Goal: Transaction & Acquisition: Purchase product/service

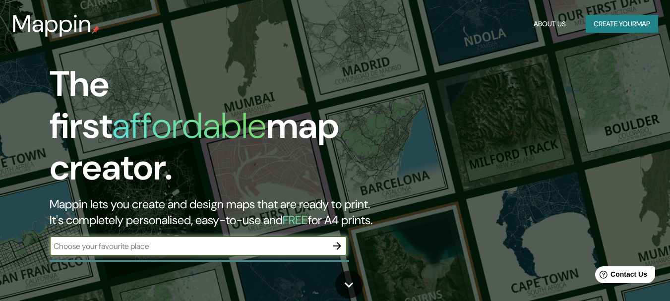
click at [338, 242] on icon "button" at bounding box center [337, 246] width 8 height 8
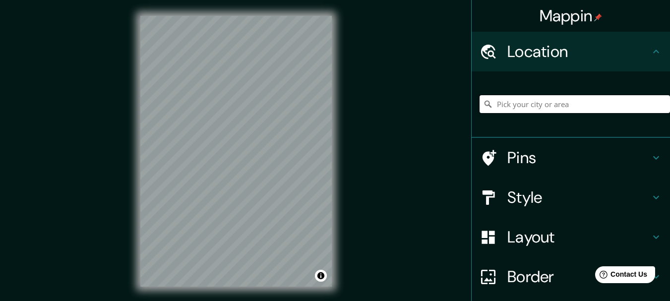
click at [540, 103] on input "Pick your city or area" at bounding box center [575, 104] width 191 height 18
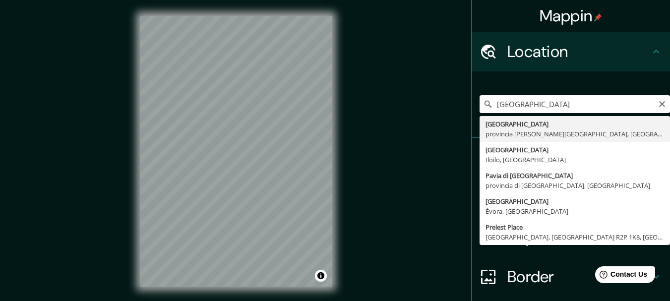
type input "[GEOGRAPHIC_DATA], [GEOGRAPHIC_DATA][PERSON_NAME], [GEOGRAPHIC_DATA]"
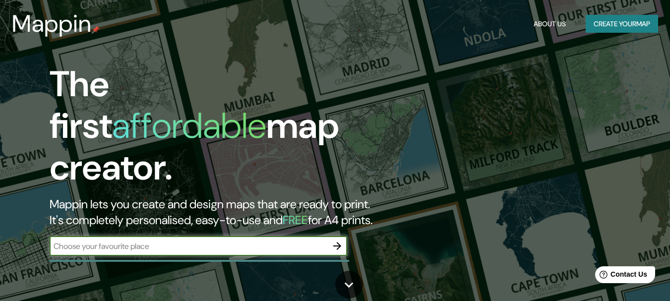
click at [600, 20] on button "Create your map" at bounding box center [622, 24] width 72 height 18
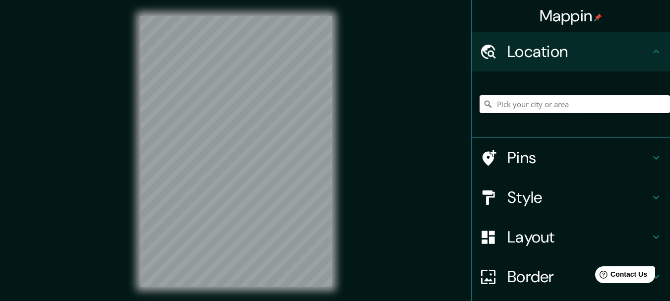
click at [569, 102] on input "Pick your city or area" at bounding box center [575, 104] width 191 height 18
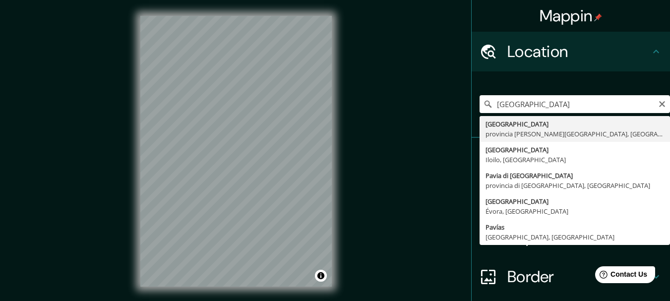
type input "[GEOGRAPHIC_DATA], [GEOGRAPHIC_DATA][PERSON_NAME], [GEOGRAPHIC_DATA]"
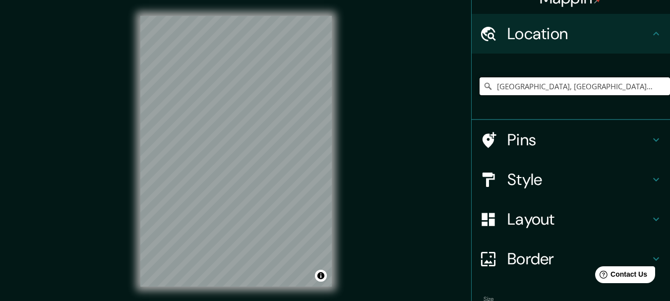
scroll to position [78, 0]
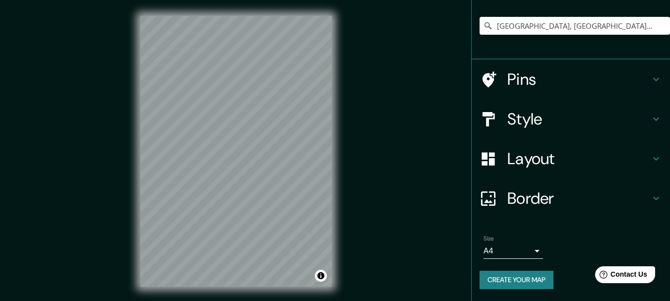
click at [545, 117] on h4 "Style" at bounding box center [579, 119] width 143 height 20
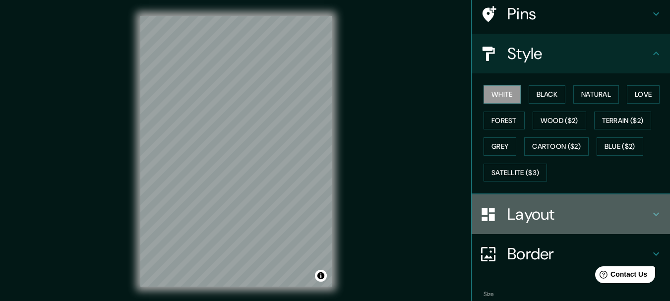
click at [525, 223] on h4 "Layout" at bounding box center [579, 214] width 143 height 20
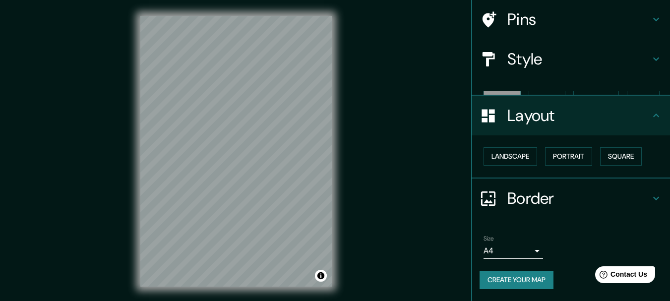
scroll to position [56, 0]
